Goal: Communication & Community: Answer question/provide support

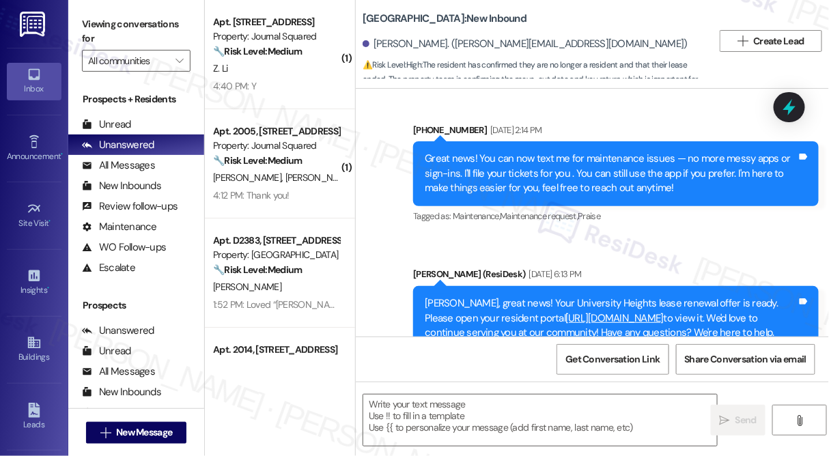
type textarea "Fetching suggested responses. Please feel free to read through the conversation…"
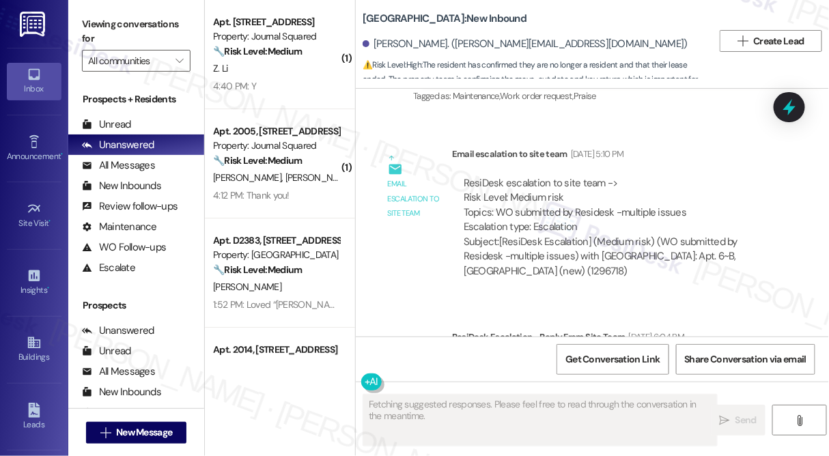
scroll to position [8581, 0]
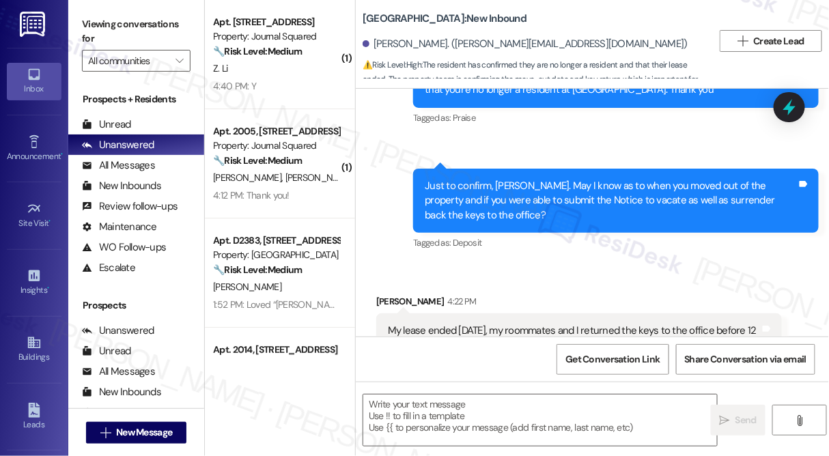
click at [475, 324] on div "My lease ended August 31st 2025, my roommates and I returned the keys to the of…" at bounding box center [574, 338] width 372 height 29
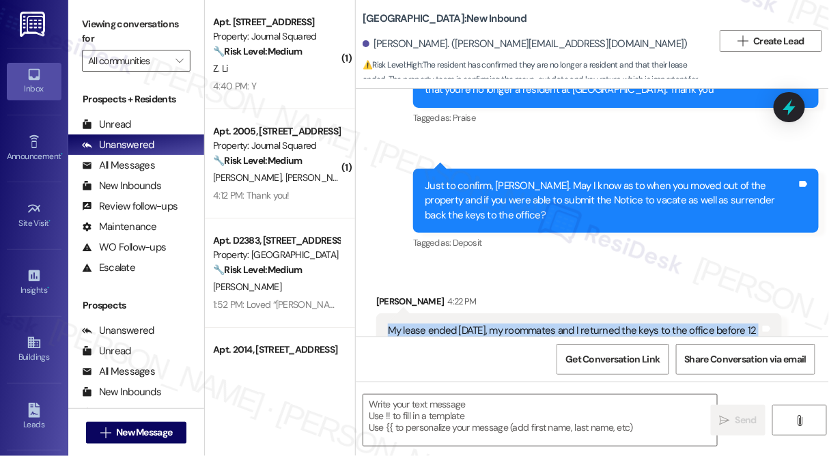
click at [475, 324] on div "My lease ended August 31st 2025, my roommates and I returned the keys to the of…" at bounding box center [574, 338] width 372 height 29
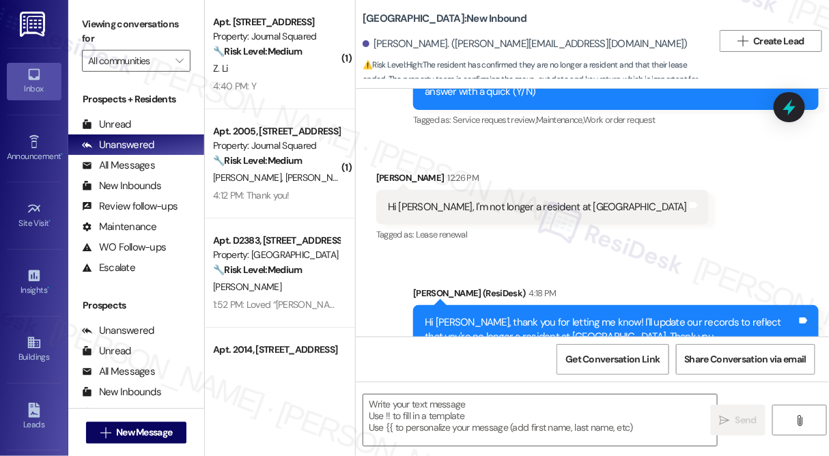
scroll to position [8332, 0]
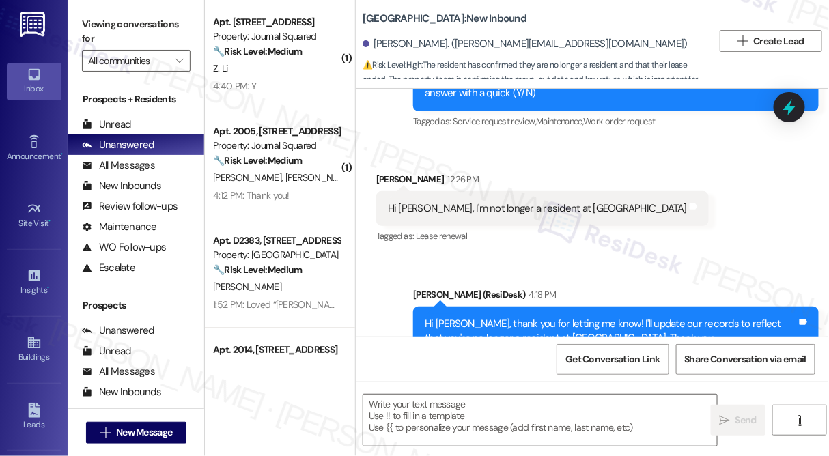
click at [598, 307] on div "Hi Pauline, thank you for letting me know! I'll update our records to reflect t…" at bounding box center [616, 332] width 406 height 50
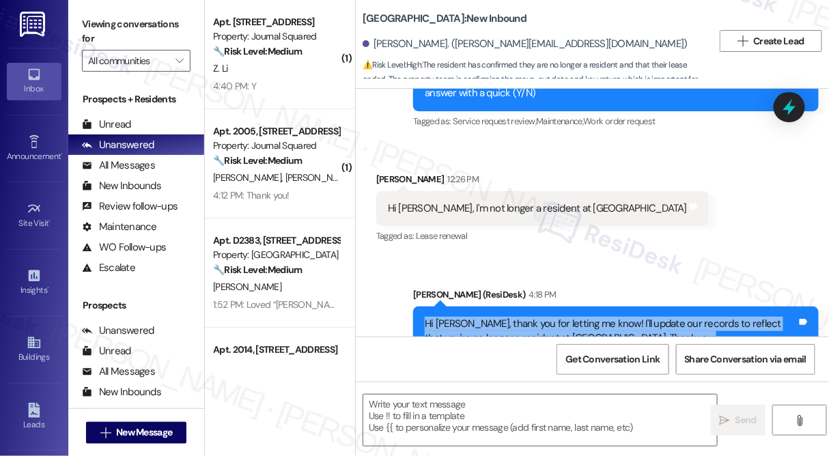
click at [598, 307] on div "Hi Pauline, thank you for letting me know! I'll update our records to reflect t…" at bounding box center [616, 332] width 406 height 50
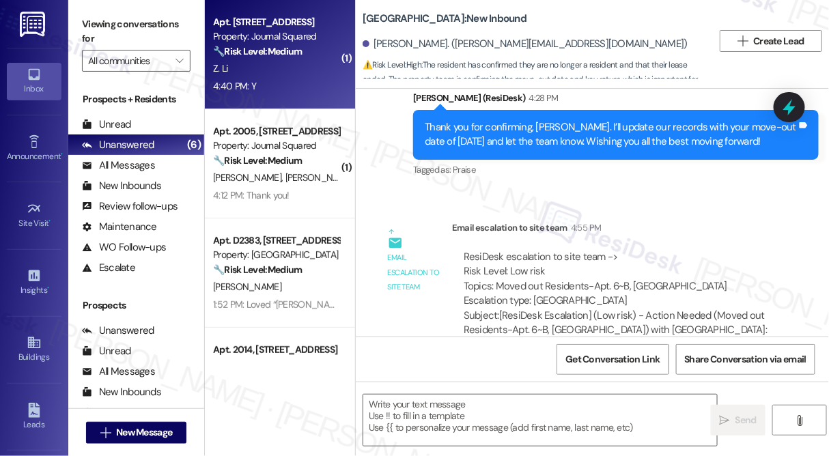
scroll to position [8865, 0]
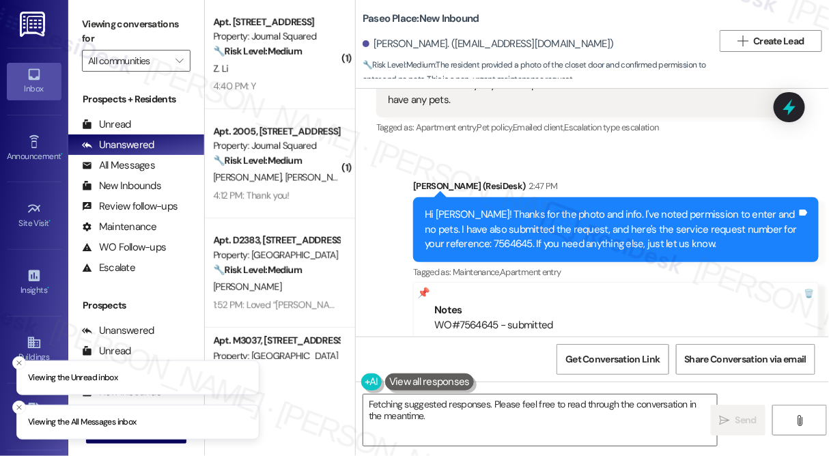
scroll to position [2740, 0]
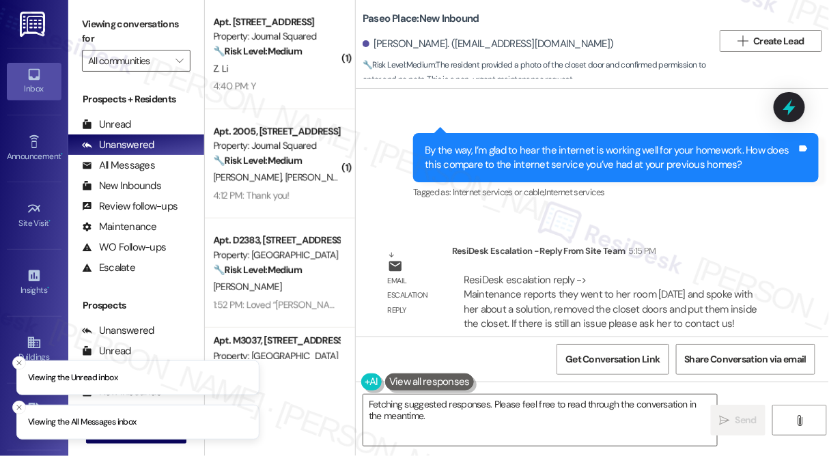
click at [503, 151] on div "By the way, I’m glad to hear the internet is working well for your homework. Ho…" at bounding box center [611, 157] width 372 height 29
click at [503, 150] on div "By the way, I’m glad to hear the internet is working well for your homework. Ho…" at bounding box center [611, 157] width 372 height 29
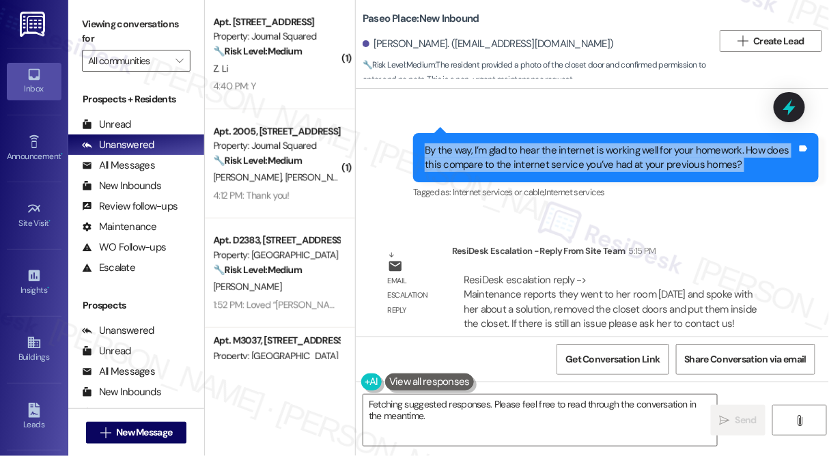
click at [503, 150] on div "By the way, I’m glad to hear the internet is working well for your homework. Ho…" at bounding box center [611, 157] width 372 height 29
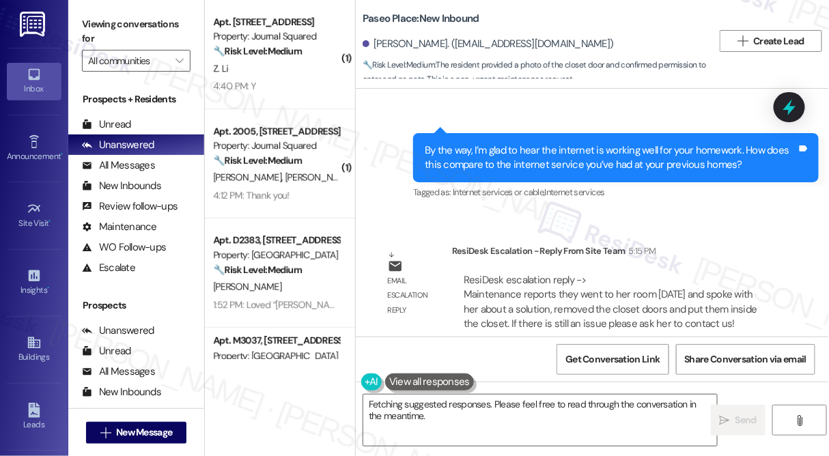
click at [568, 389] on div "Hey {{first_name}}, thanks for confirming! I've noted everything. Your service …" at bounding box center [592, 433] width 473 height 102
click at [563, 406] on textarea "Hey {{first_name}}, thanks for confirming! I've noted everything. Your service …" at bounding box center [540, 420] width 354 height 51
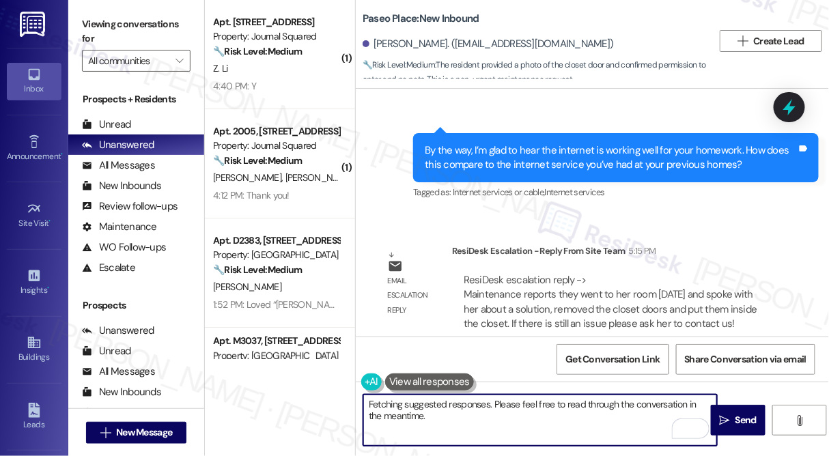
click at [513, 403] on textarea "Hey {{first_name}}, thanks for confirming! I've noted everything. Your service …" at bounding box center [540, 420] width 354 height 51
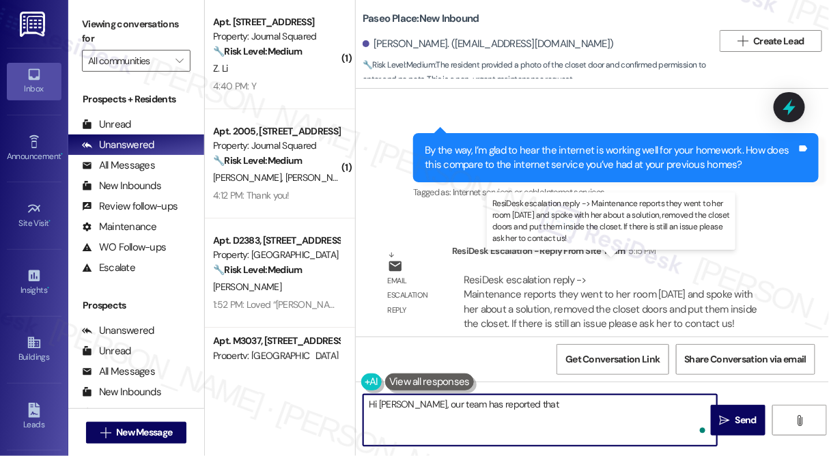
paste textarea "Maintenance reports they went to her room [DATE] and spoke with her about a sol…"
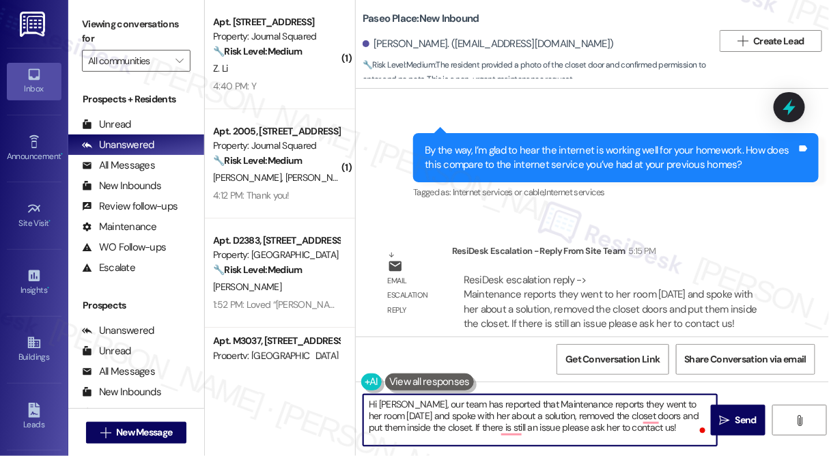
click at [553, 404] on textarea "Hi [PERSON_NAME], our team has reported that Maintenance reports they went to h…" at bounding box center [540, 420] width 354 height 51
click at [525, 403] on textarea "Hi [PERSON_NAME], our team has reported that Maintenance reports they went to h…" at bounding box center [540, 420] width 354 height 51
click at [608, 406] on textarea "Hi [PERSON_NAME], our team has reported that the Maintenance reports they went …" at bounding box center [540, 420] width 354 height 51
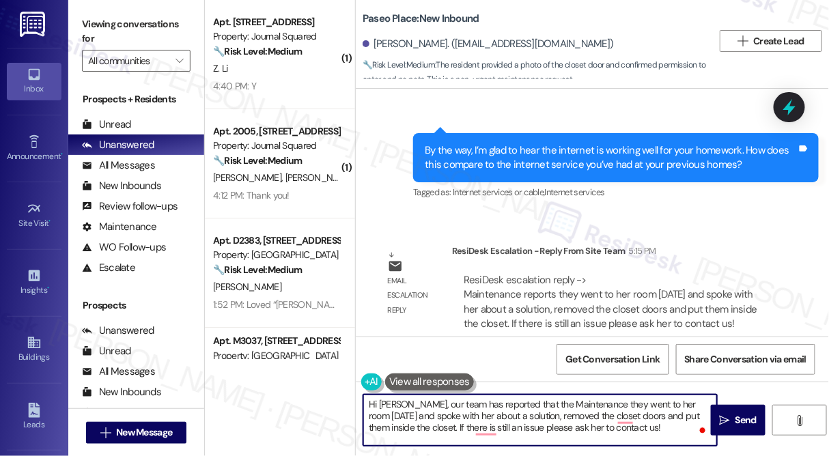
click at [606, 406] on textarea "Hi [PERSON_NAME], our team has reported that the Maintenance they went to her r…" at bounding box center [540, 420] width 354 height 51
click at [546, 404] on textarea "Hi [PERSON_NAME], our team has reported that the Maintenance went to her room […" at bounding box center [540, 420] width 354 height 51
click at [413, 404] on textarea "Hi [PERSON_NAME], our team has reported that the maintenance went to her room […" at bounding box center [540, 420] width 354 height 51
click at [554, 405] on textarea "Hi [PERSON_NAME], here's a quick update from our team has reported that the mai…" at bounding box center [540, 420] width 354 height 51
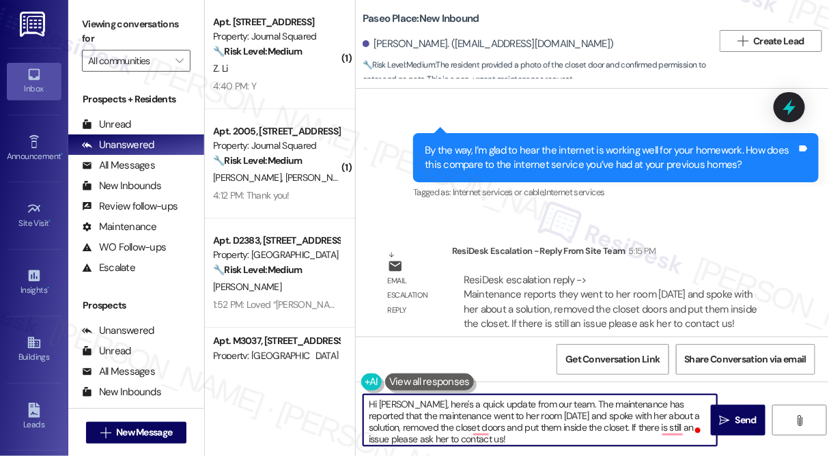
drag, startPoint x: 436, startPoint y: 416, endPoint x: 380, endPoint y: 416, distance: 56.7
click at [380, 416] on textarea "Hi [PERSON_NAME], here's a quick update from our team. The maintenance has repo…" at bounding box center [540, 420] width 354 height 51
click at [427, 415] on textarea "Hi [PERSON_NAME], here's a quick update from our team. The maintenance has repo…" at bounding box center [540, 420] width 354 height 51
click at [555, 417] on textarea "Hi [PERSON_NAME], here's a quick update from our team. The maintenance has repo…" at bounding box center [540, 420] width 354 height 51
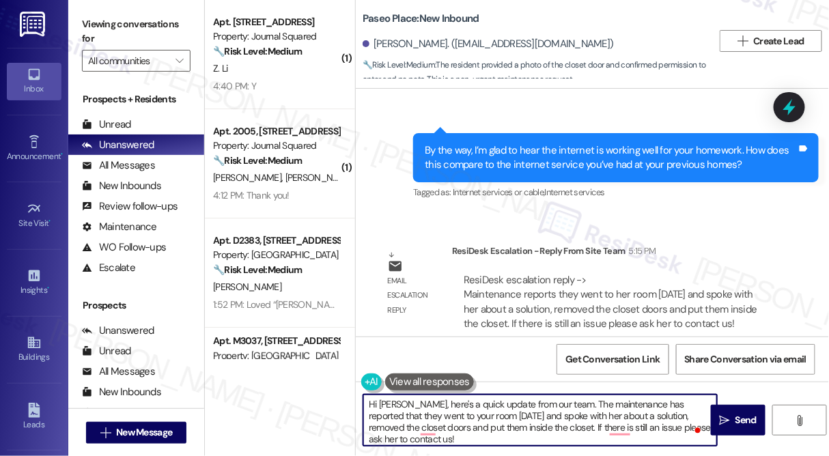
click at [555, 417] on textarea "Hi [PERSON_NAME], here's a quick update from our team. The maintenance has repo…" at bounding box center [540, 420] width 354 height 51
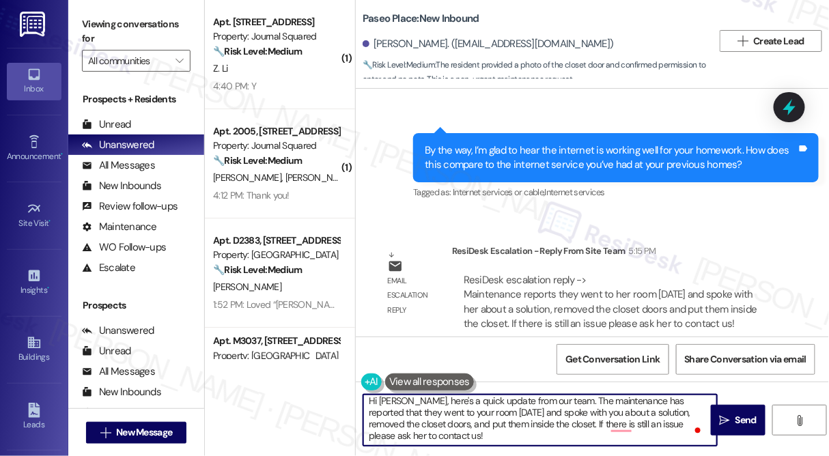
click at [486, 423] on textarea "Hi [PERSON_NAME], here's a quick update from our team. The maintenance has repo…" at bounding box center [540, 420] width 354 height 51
click at [533, 433] on textarea "Hi [PERSON_NAME], here's a quick update from our team. The maintenance has repo…" at bounding box center [540, 420] width 354 height 51
click at [466, 438] on textarea "Hi [PERSON_NAME], here's a quick update from our team. The maintenance has repo…" at bounding box center [540, 420] width 354 height 51
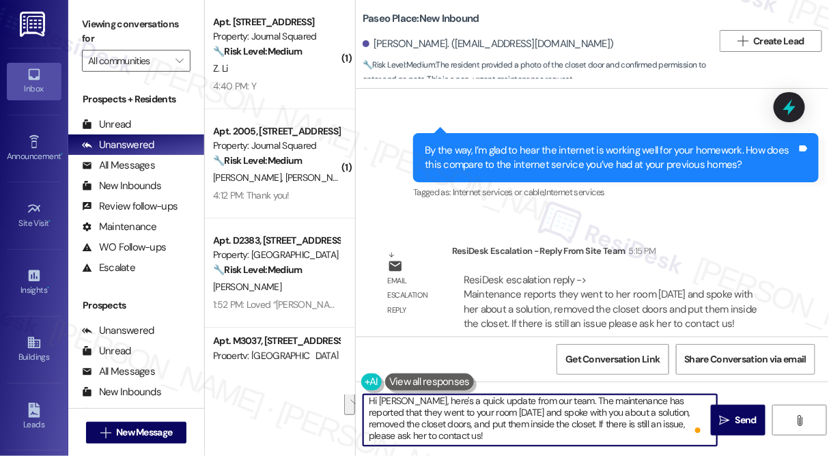
drag, startPoint x: 631, startPoint y: 438, endPoint x: 635, endPoint y: 428, distance: 11.7
click at [635, 428] on textarea "Hi [PERSON_NAME], here's a quick update from our team. The maintenance has repo…" at bounding box center [540, 420] width 354 height 51
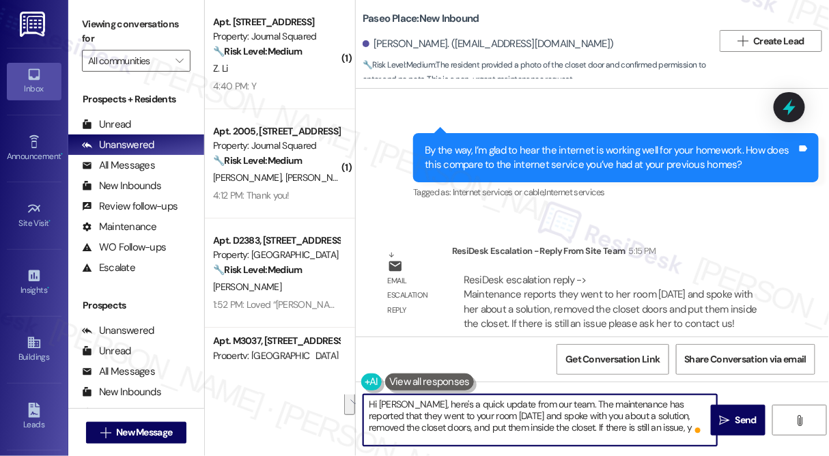
scroll to position [0, 0]
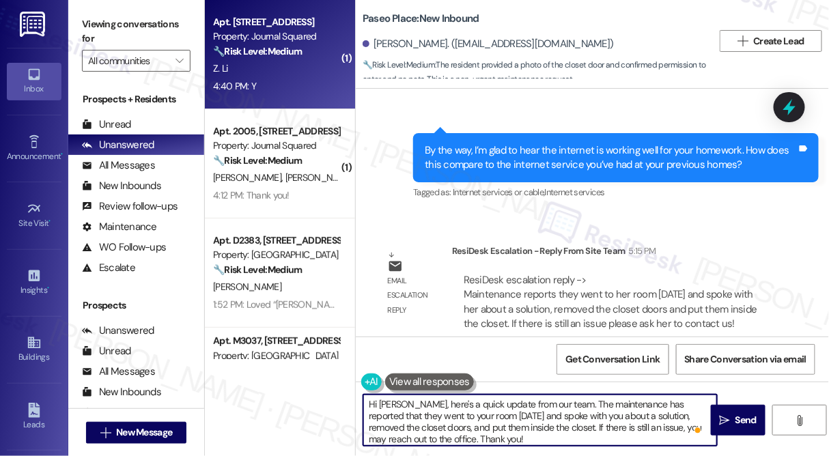
type textarea "Hi [PERSON_NAME], here's a quick update from our team. The maintenance has repo…"
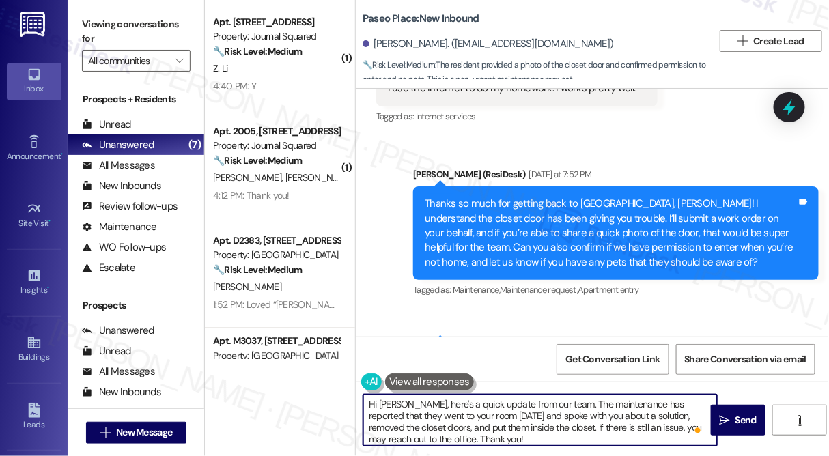
scroll to position [1498, 0]
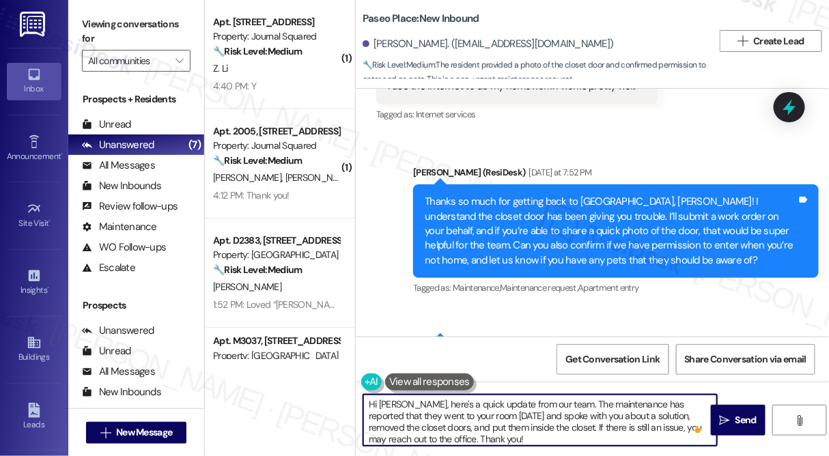
click at [593, 196] on div "Thanks so much for getting back to [GEOGRAPHIC_DATA], [PERSON_NAME]! I understa…" at bounding box center [611, 231] width 372 height 73
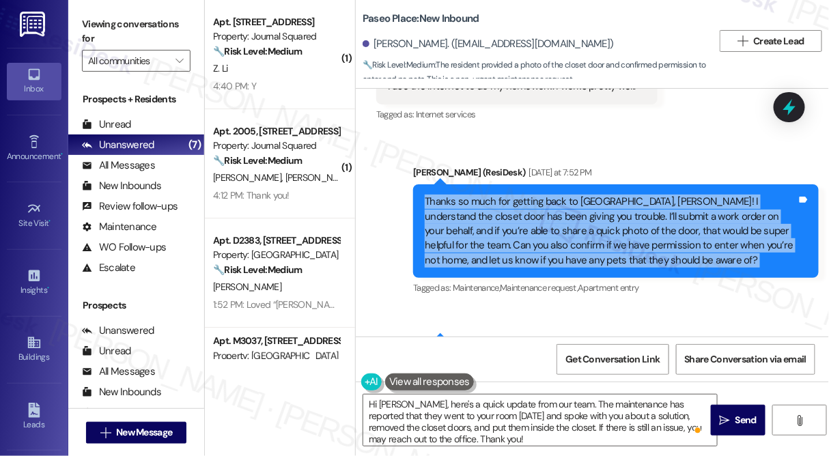
click at [593, 196] on div "Thanks so much for getting back to [GEOGRAPHIC_DATA], [PERSON_NAME]! I understa…" at bounding box center [611, 231] width 372 height 73
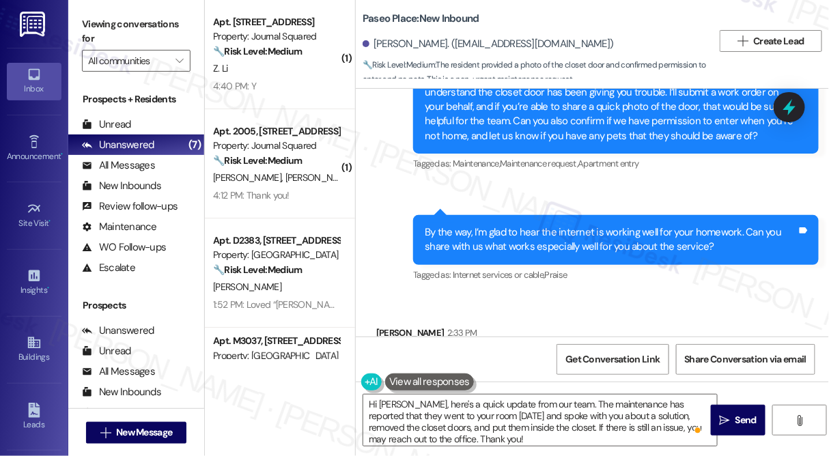
click at [546, 225] on div "By the way, I’m glad to hear the internet is working well for your homework. Ca…" at bounding box center [611, 239] width 372 height 29
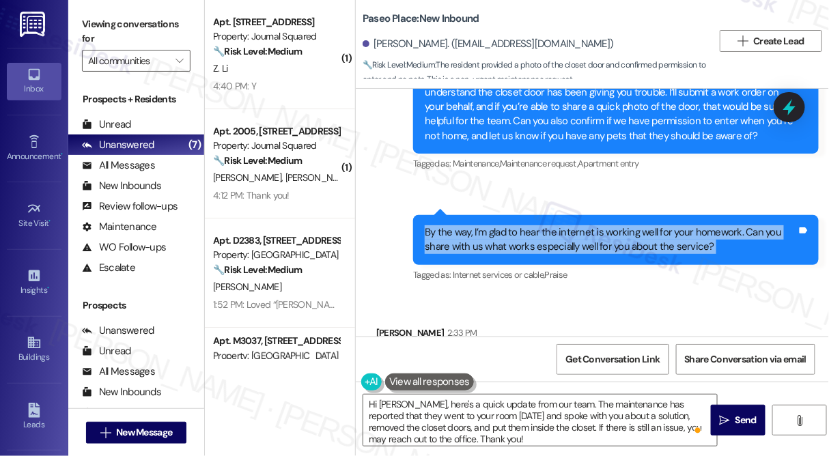
click at [546, 225] on div "By the way, I’m glad to hear the internet is working well for your homework. Ca…" at bounding box center [611, 239] width 372 height 29
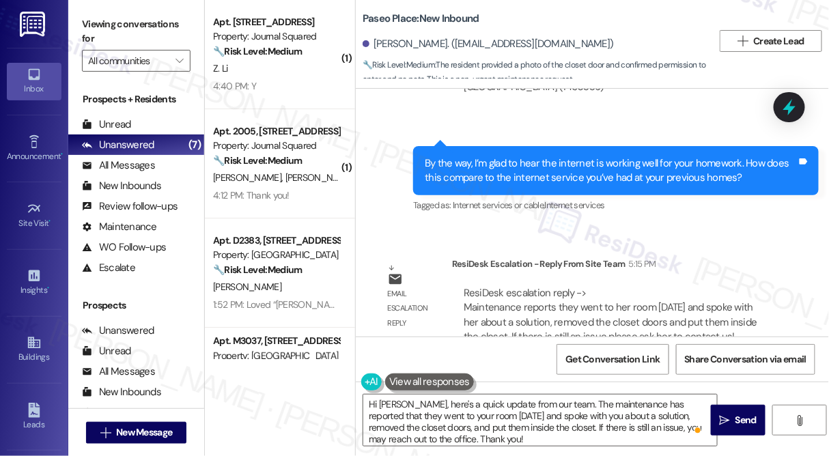
scroll to position [2740, 0]
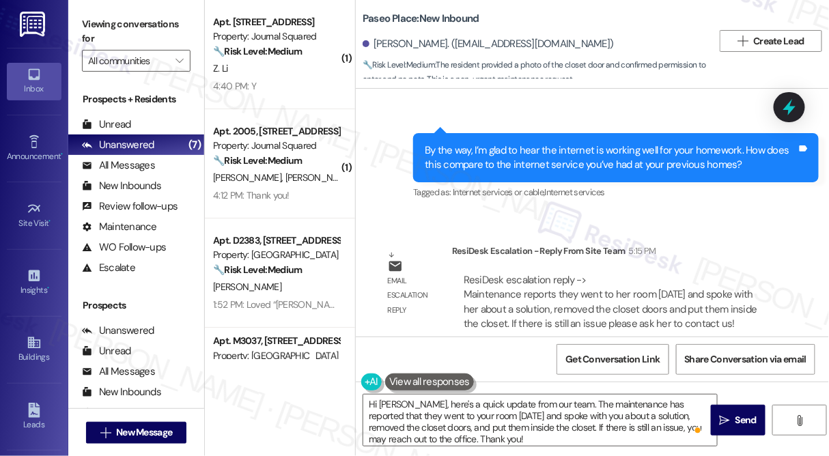
click at [504, 146] on div "By the way, I’m glad to hear the internet is working well for your homework. Ho…" at bounding box center [611, 157] width 372 height 29
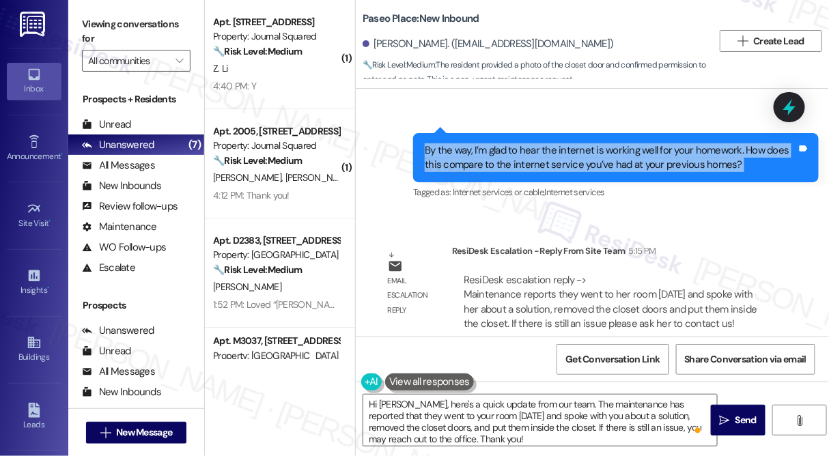
click at [504, 146] on div "By the way, I’m glad to hear the internet is working well for your homework. Ho…" at bounding box center [611, 157] width 372 height 29
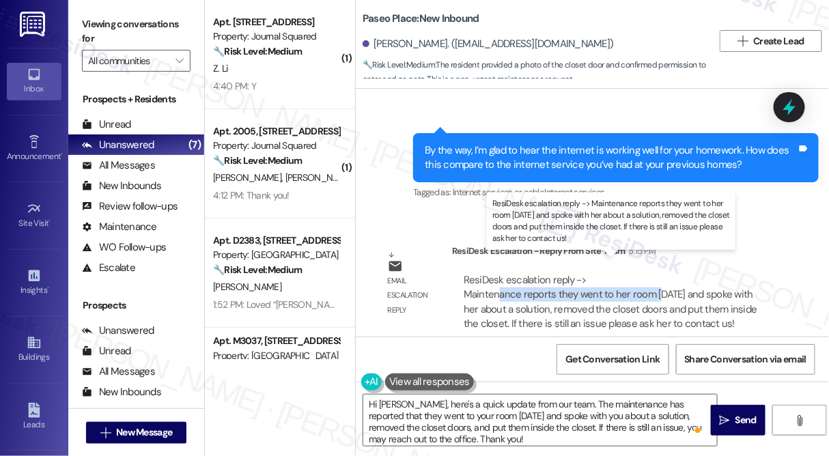
drag, startPoint x: 496, startPoint y: 277, endPoint x: 655, endPoint y: 279, distance: 159.1
click at [655, 279] on div "ResiDesk escalation reply -> Maintenance reports they went to her room [DATE] a…" at bounding box center [611, 301] width 294 height 57
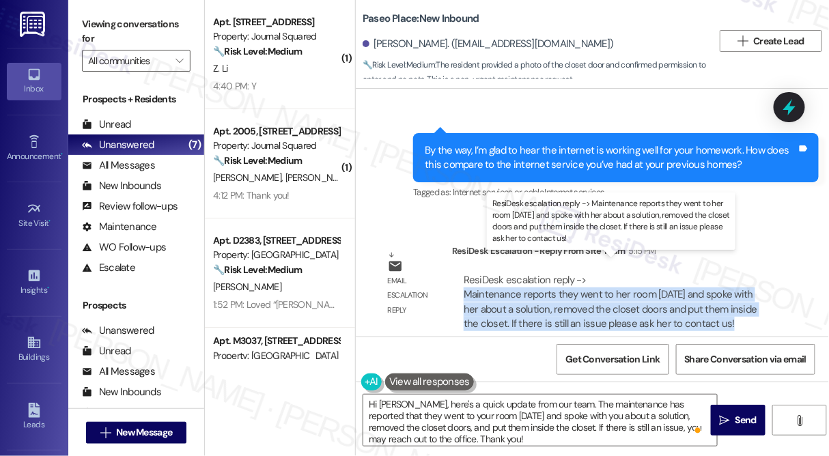
click at [655, 279] on div "ResiDesk escalation reply -> Maintenance reports they went to her room [DATE] a…" at bounding box center [611, 301] width 294 height 57
click at [541, 282] on div "ResiDesk escalation reply -> Maintenance reports they went to her room [DATE] a…" at bounding box center [611, 301] width 294 height 57
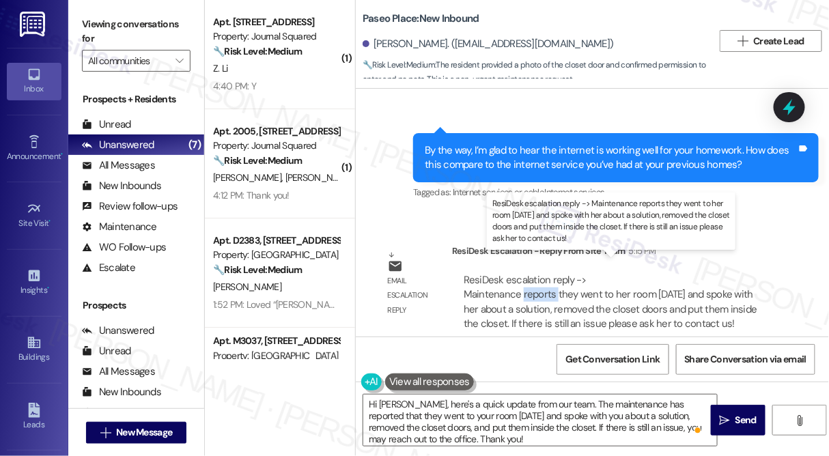
click at [541, 282] on div "ResiDesk escalation reply -> Maintenance reports they went to her room [DATE] a…" at bounding box center [611, 301] width 294 height 57
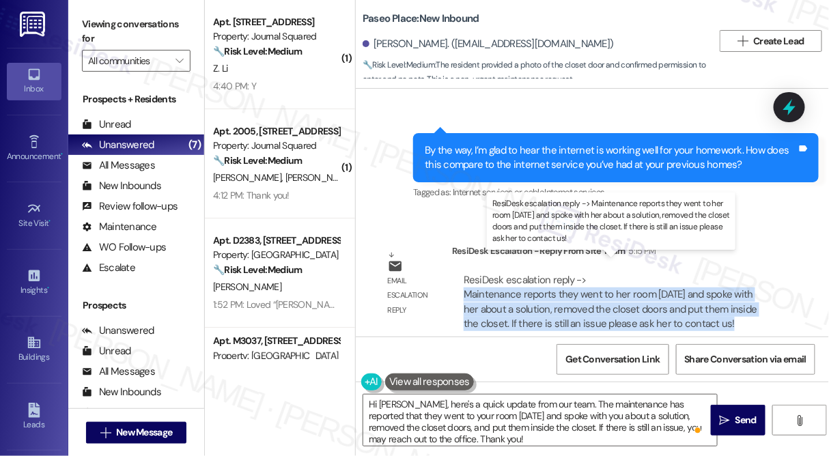
click at [541, 282] on div "ResiDesk escalation reply -> Maintenance reports they went to her room [DATE] a…" at bounding box center [611, 301] width 294 height 57
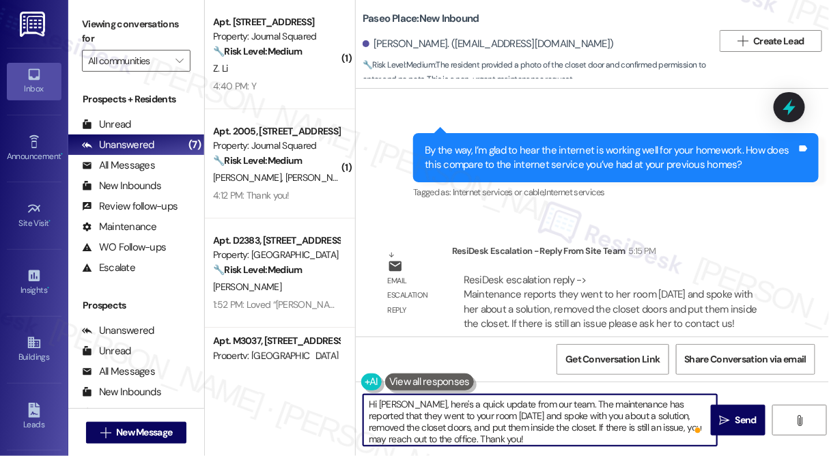
click at [503, 441] on textarea "Hi [PERSON_NAME], here's a quick update from our team. The maintenance has repo…" at bounding box center [540, 420] width 354 height 51
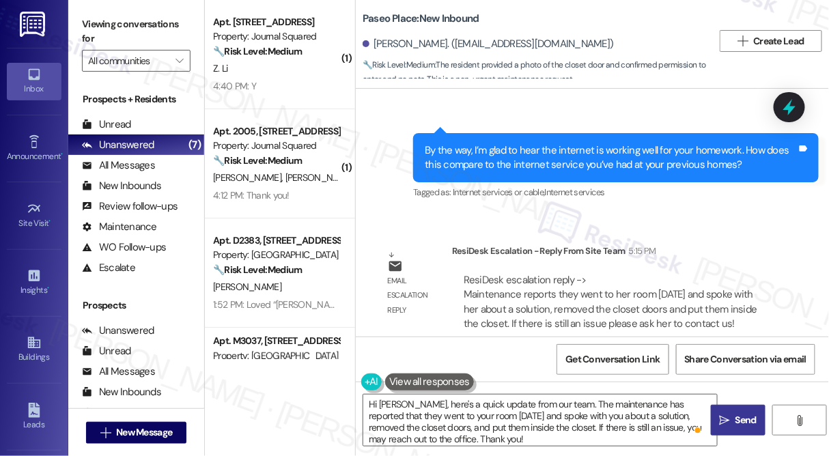
click at [729, 421] on icon "" at bounding box center [725, 420] width 10 height 11
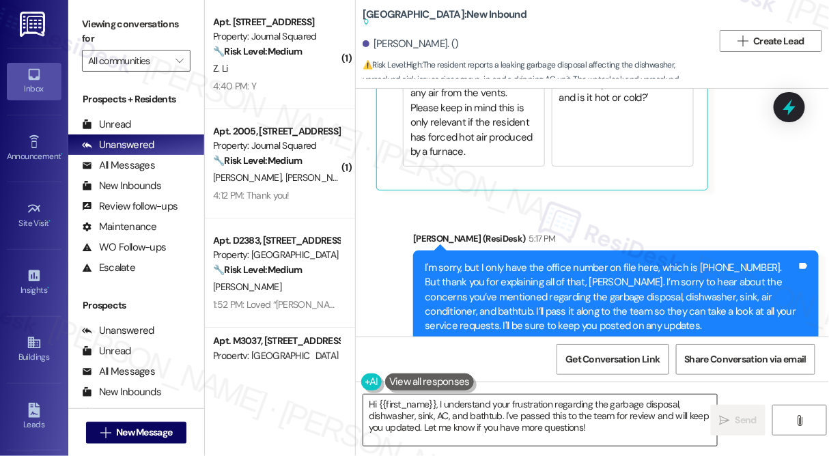
scroll to position [10472, 0]
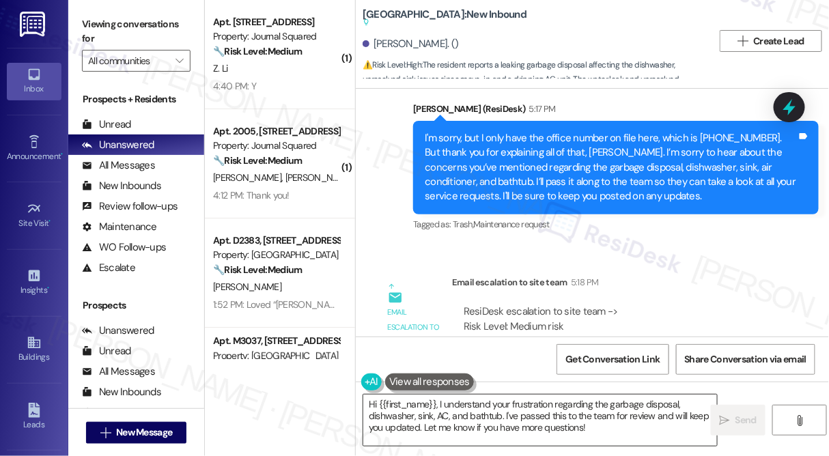
click at [542, 441] on textarea "Hi {{first_name}}, I understand your frustration regarding the garbage disposal…" at bounding box center [540, 420] width 354 height 51
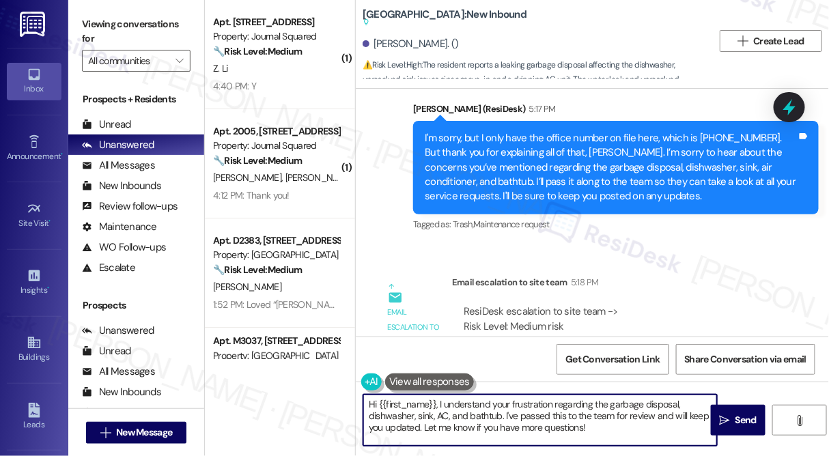
click at [542, 441] on textarea "Hi {{first_name}}, I understand your frustration regarding the garbage disposal…" at bounding box center [540, 420] width 354 height 51
click at [613, 420] on textarea "Hi {{first_name}}, I understand your frustration regarding the garbage disposal…" at bounding box center [540, 420] width 354 height 51
click at [615, 425] on textarea "Hi {{first_name}}, I understand your frustration regarding the garbage disposal…" at bounding box center [540, 420] width 354 height 51
drag, startPoint x: 613, startPoint y: 429, endPoint x: 439, endPoint y: 403, distance: 176.1
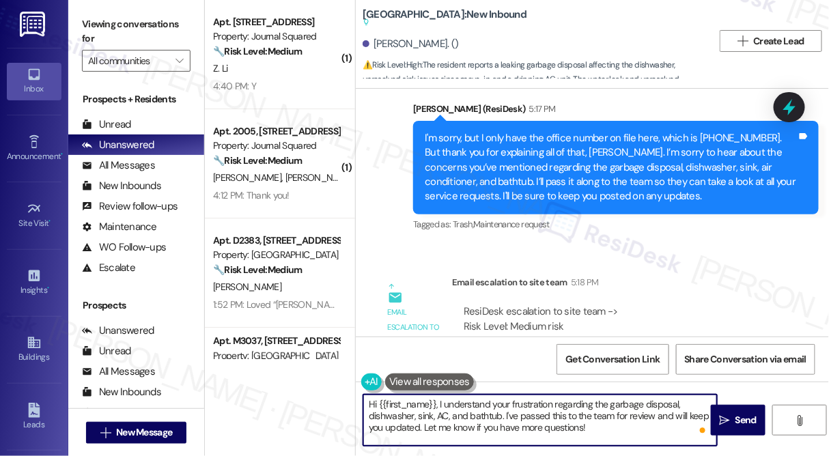
click at [439, 403] on textarea "Hi {{first_name}}, I understand your frustration regarding the garbage disposal…" at bounding box center [540, 420] width 354 height 51
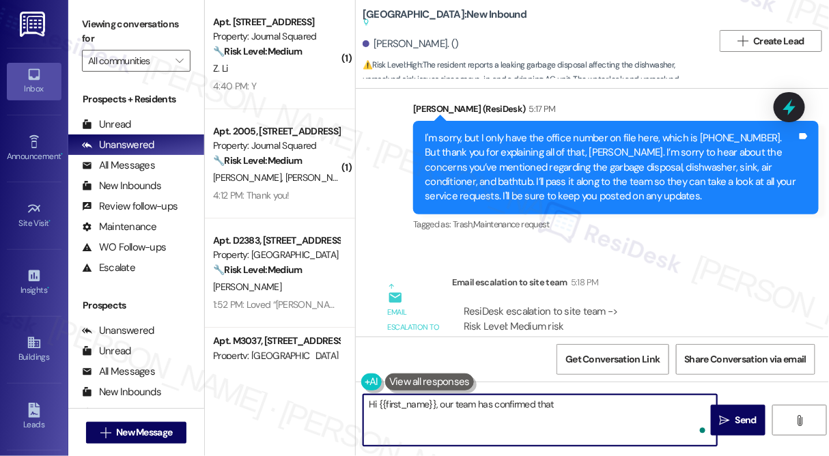
paste textarea "We will do a service request and expedite this."
click at [451, 416] on textarea "Hi {{first_name}}, our team has confirmed that we will do a service request and…" at bounding box center [540, 420] width 354 height 51
drag, startPoint x: 434, startPoint y: 418, endPoint x: 406, endPoint y: 419, distance: 27.3
click at [406, 419] on textarea "Hi {{first_name}}, our team has confirmed that we will do a service request and…" at bounding box center [540, 420] width 354 height 51
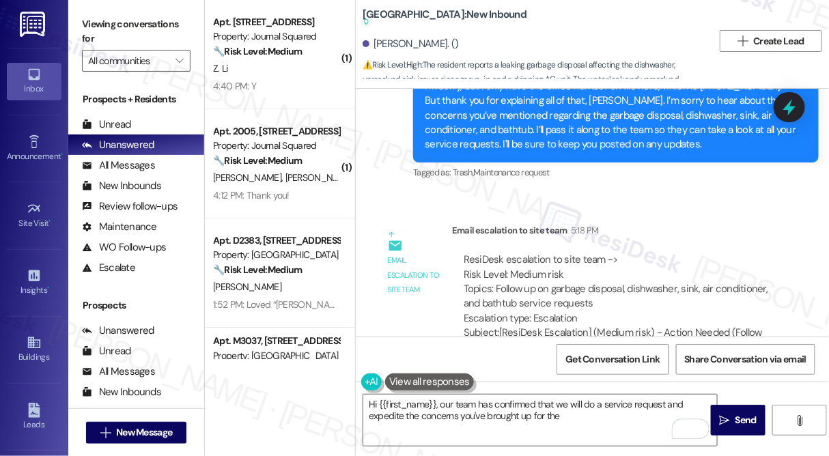
scroll to position [10548, 0]
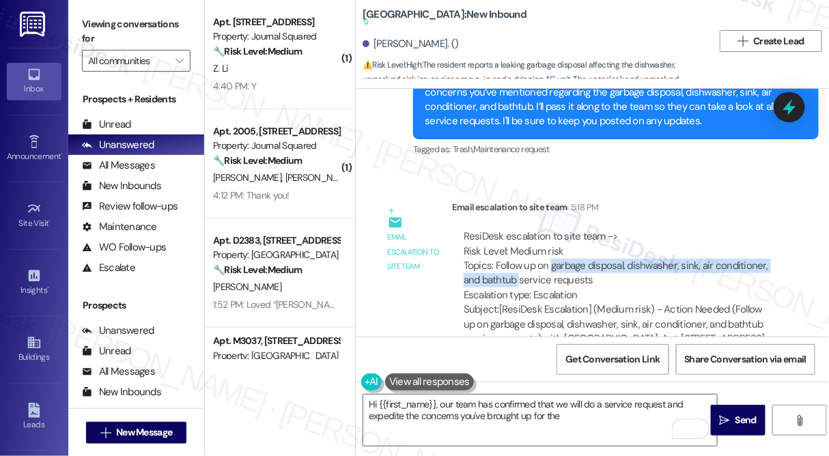
drag, startPoint x: 550, startPoint y: 296, endPoint x: 518, endPoint y: 236, distance: 68.1
click at [518, 236] on div "ResiDesk escalation to site team -> Risk Level: Medium risk Topics: Follow up o…" at bounding box center [617, 265] width 307 height 73
copy div "garbage disposal, dishwasher, sink, air conditioner, and bathtub"
click at [572, 415] on textarea "Hi {{first_name}}, our team has confirmed that we will do a service request and…" at bounding box center [540, 420] width 354 height 51
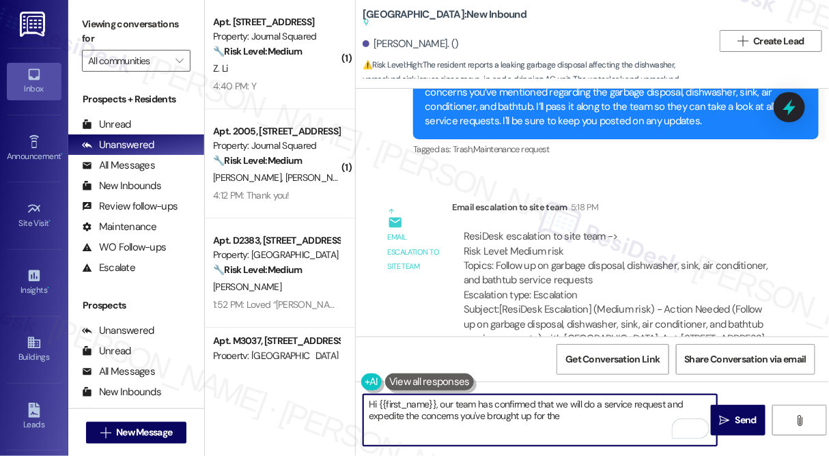
paste textarea "garbage disposal, dishwasher, sink, air conditioner, and bathtub"
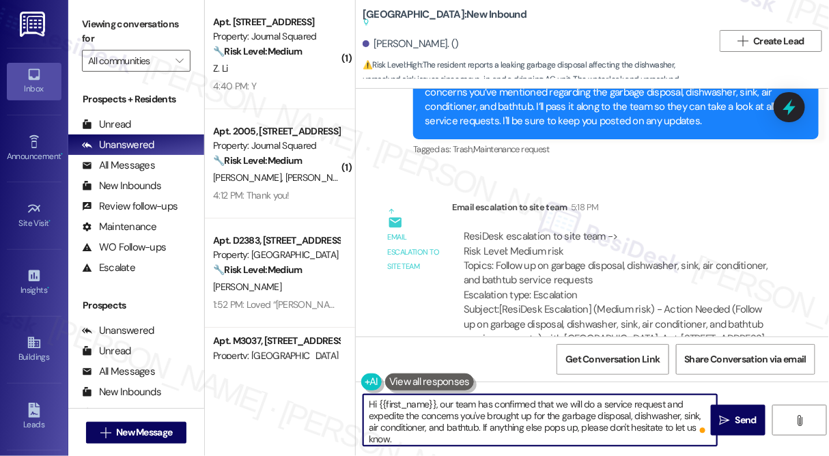
click at [508, 408] on textarea "Hi {{first_name}}, our team has confirmed that we will do a service request and…" at bounding box center [540, 420] width 354 height 51
click at [510, 406] on textarea "Hi {{first_name}}, our team has confirmed that we will do a service request and…" at bounding box center [540, 420] width 354 height 51
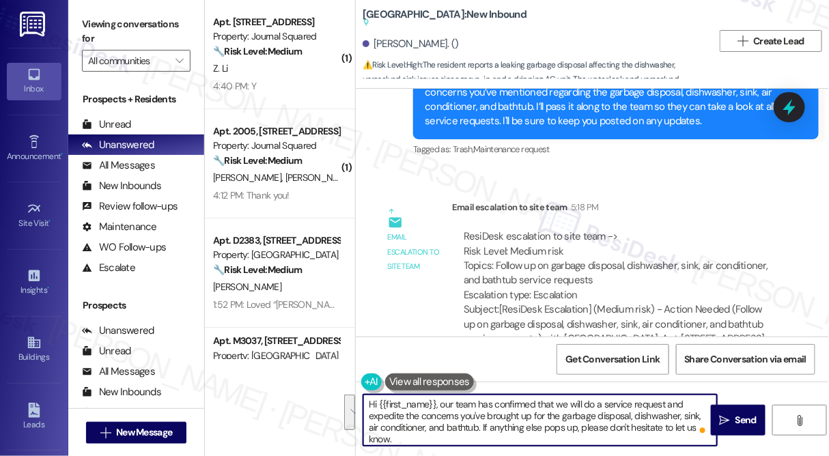
click at [510, 406] on textarea "Hi {{first_name}}, our team has confirmed that we will do a service request and…" at bounding box center [540, 420] width 354 height 51
click at [537, 417] on textarea "Hi {{first_name}}, our team has confirmed that we will do a service request and…" at bounding box center [540, 420] width 354 height 51
click at [615, 408] on textarea "Hi {{first_name}}, our team has confirmed that we will do a service request and…" at bounding box center [540, 420] width 354 height 51
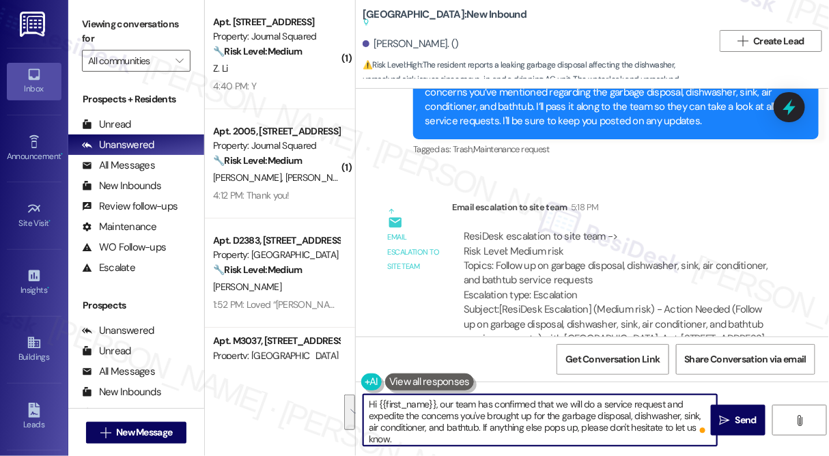
click at [615, 408] on textarea "Hi {{first_name}}, our team has confirmed that we will do a service request and…" at bounding box center [540, 420] width 354 height 51
click at [630, 420] on textarea "Hi {{first_name}}, our team has confirmed that we will do a service request and…" at bounding box center [540, 420] width 354 height 51
click at [663, 419] on textarea "Hi {{first_name}}, our team has confirmed that we will do a service request and…" at bounding box center [540, 420] width 354 height 51
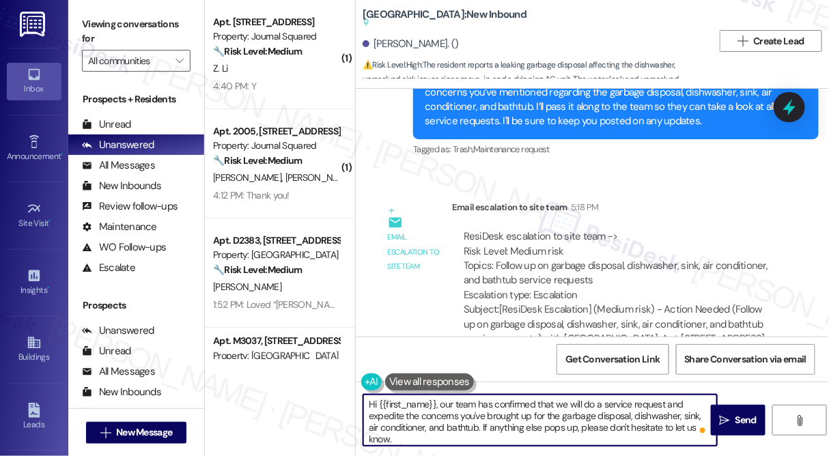
click at [663, 419] on textarea "Hi {{first_name}}, our team has confirmed that we will do a service request and…" at bounding box center [540, 420] width 354 height 51
click at [642, 430] on textarea "Hi {{first_name}}, our team has confirmed that we will do a service request and…" at bounding box center [540, 420] width 354 height 51
click at [596, 433] on textarea "Hi {{first_name}}, our team has confirmed that we will do a service request and…" at bounding box center [540, 420] width 354 height 51
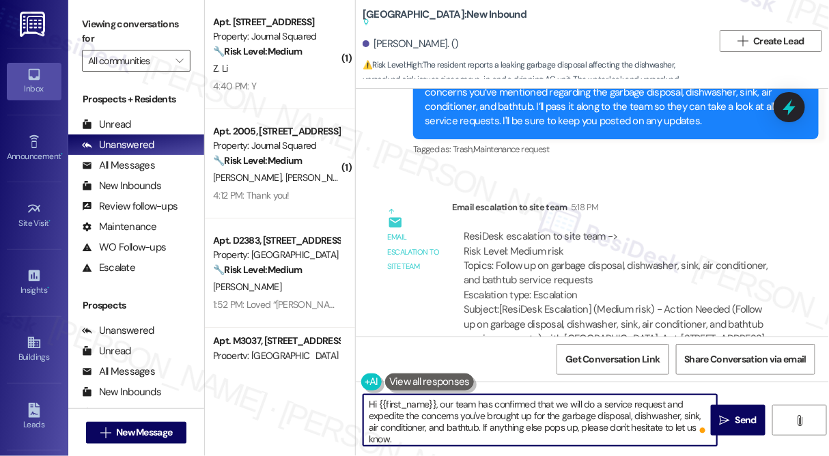
click at [596, 433] on textarea "Hi {{first_name}}, our team has confirmed that we will do a service request and…" at bounding box center [540, 420] width 354 height 51
click at [594, 436] on textarea "Hi {{first_name}}, our team has confirmed that we will do a service request and…" at bounding box center [540, 420] width 354 height 51
type textarea "Hi {{first_name}}, our team has confirmed that we will do a service request and…"
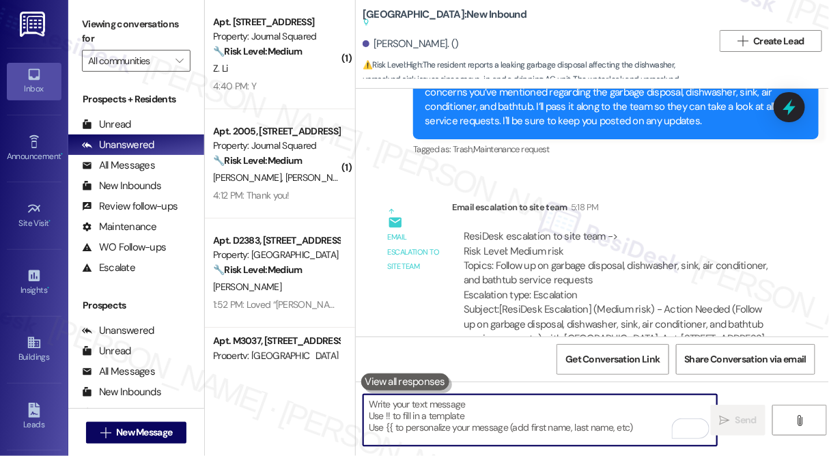
scroll to position [10703, 0]
